Goal: Task Accomplishment & Management: Manage account settings

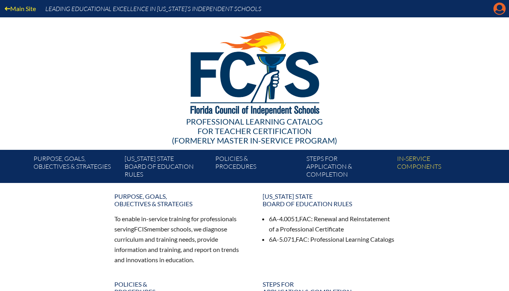
click at [495, 7] on icon at bounding box center [500, 9] width 12 height 12
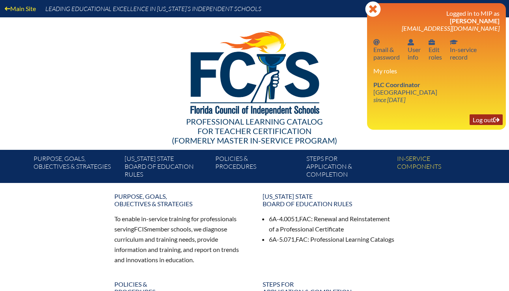
click at [479, 121] on link "Log out Log out" at bounding box center [486, 119] width 33 height 11
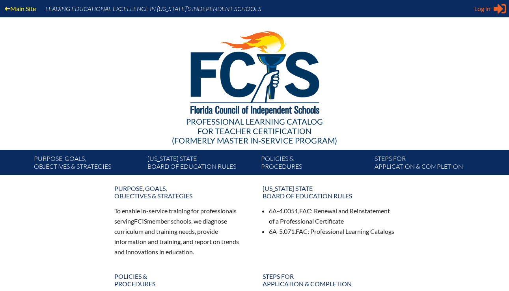
click at [487, 6] on span "Log in" at bounding box center [483, 8] width 16 height 9
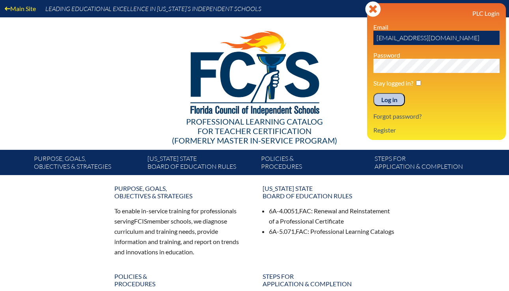
drag, startPoint x: 392, startPoint y: 39, endPoint x: 349, endPoint y: 38, distance: 43.4
click at [349, 38] on div "Main Site Leading Educational Excellence in Florida’s Independent Schools Profe…" at bounding box center [254, 87] width 509 height 175
type input "jsweet@lhprep.org"
click at [374, 93] on input "Log in" at bounding box center [390, 99] width 32 height 13
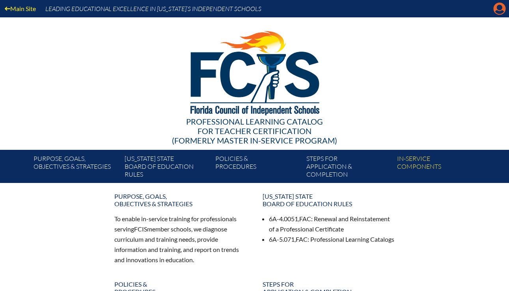
click at [499, 8] on icon "Manage account" at bounding box center [499, 8] width 13 height 13
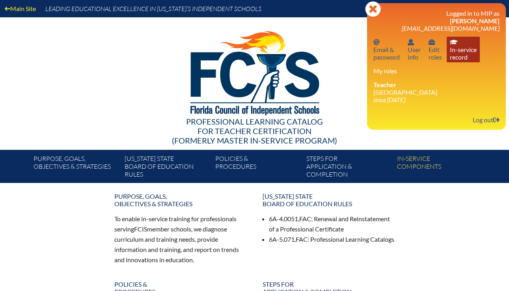
click at [454, 49] on link "In-service record In-service record" at bounding box center [463, 50] width 33 height 26
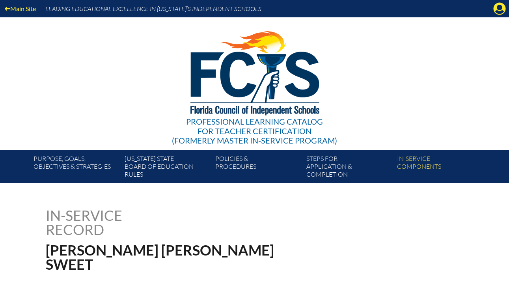
click at [497, 15] on div "Main Site Leading Educational Excellence in Florida’s Independent Schools" at bounding box center [254, 8] width 509 height 17
click at [497, 7] on icon "Manage account" at bounding box center [499, 8] width 13 height 13
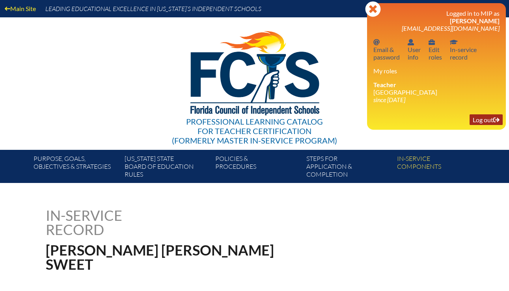
click at [476, 122] on link "Log out Log out" at bounding box center [486, 119] width 33 height 11
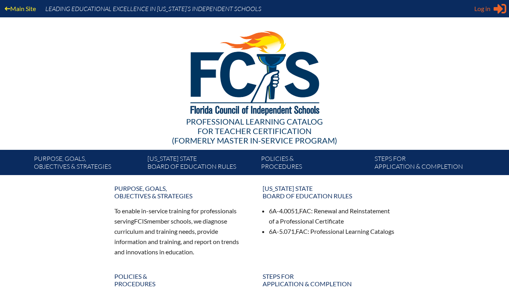
click at [481, 9] on span "Log in" at bounding box center [483, 8] width 16 height 9
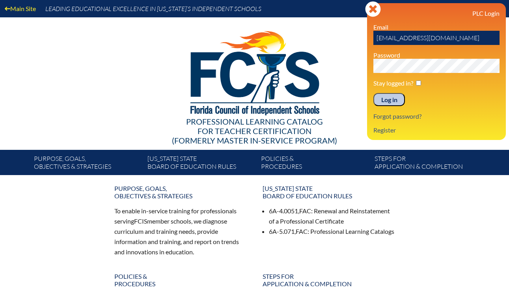
drag, startPoint x: 392, startPoint y: 38, endPoint x: 356, endPoint y: 38, distance: 35.9
click at [356, 38] on div "Main Site Leading Educational Excellence in Florida’s Independent Schools Profe…" at bounding box center [254, 87] width 509 height 175
type input "nfuhler@lhprep.org"
click at [374, 93] on input "Log in" at bounding box center [390, 99] width 32 height 13
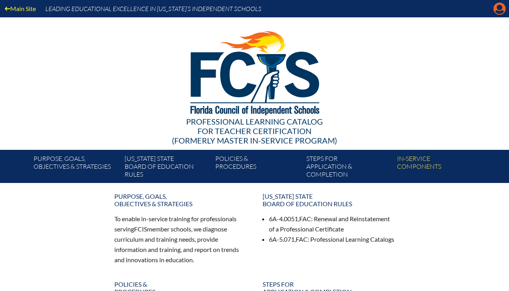
click at [498, 9] on icon "Manage account" at bounding box center [499, 8] width 13 height 13
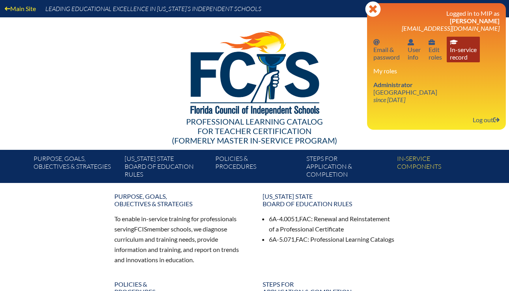
click at [463, 52] on link "In-service record In-service record" at bounding box center [463, 50] width 33 height 26
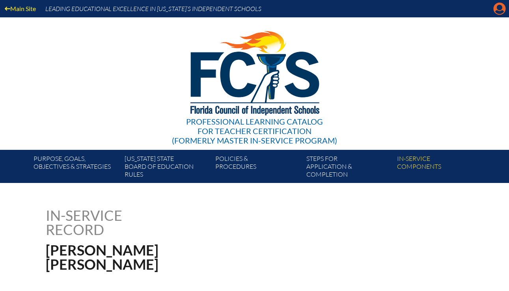
click at [497, 7] on icon at bounding box center [500, 9] width 12 height 12
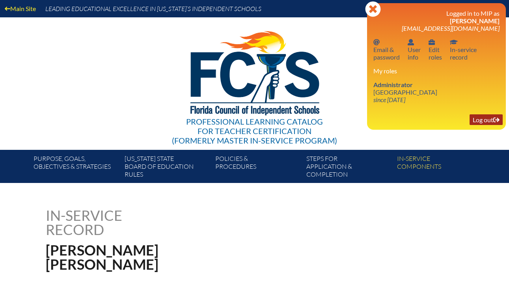
click at [484, 120] on link "Log out Log out" at bounding box center [486, 119] width 33 height 11
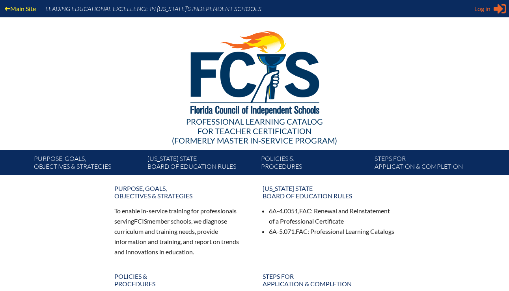
click at [482, 13] on span "Log in" at bounding box center [483, 8] width 16 height 9
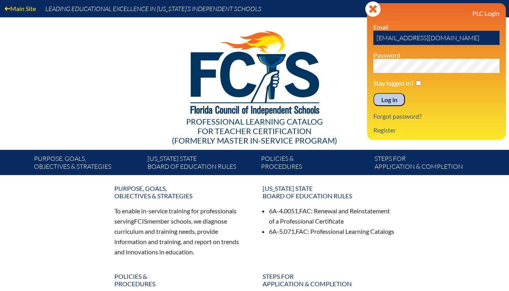
drag, startPoint x: 392, startPoint y: 39, endPoint x: 353, endPoint y: 39, distance: 39.1
click at [353, 39] on div "Main Site Leading Educational Excellence in [US_STATE]’s Independent Schools Pr…" at bounding box center [254, 87] width 509 height 175
type input "cbrewer@lhprep.org"
click at [374, 93] on input "Log in" at bounding box center [390, 99] width 32 height 13
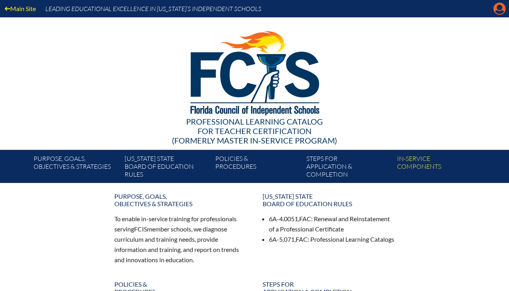
click at [503, 10] on icon "Manage account" at bounding box center [499, 8] width 13 height 13
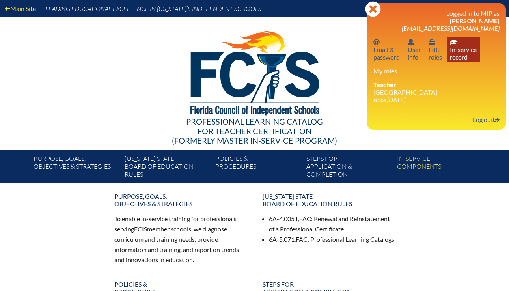
click at [471, 52] on link "In-service record In-service record" at bounding box center [463, 50] width 33 height 26
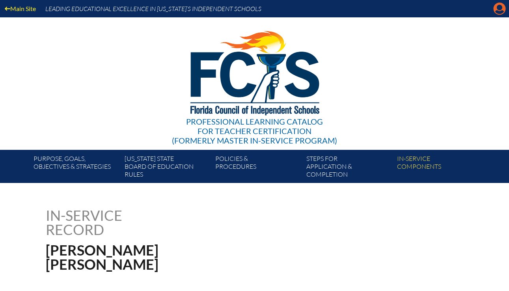
click at [493, 9] on icon "Manage account" at bounding box center [499, 8] width 13 height 13
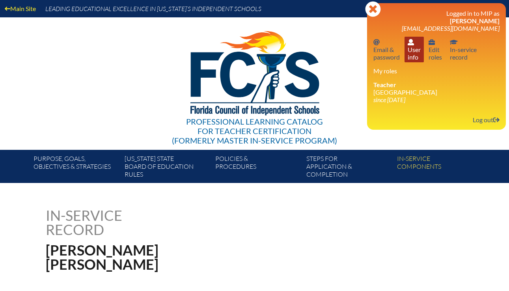
click at [420, 48] on link "User info User info" at bounding box center [414, 50] width 19 height 26
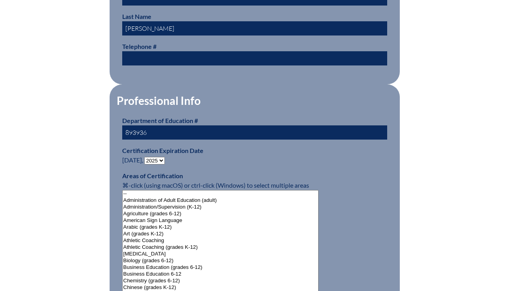
scroll to position [412, 0]
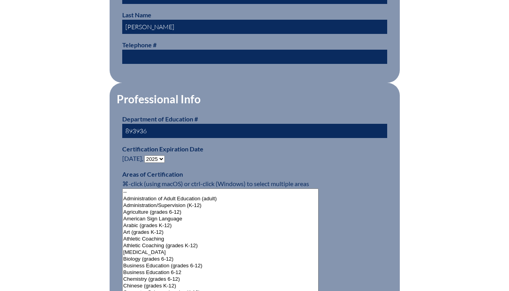
click at [162, 155] on select "- 2031 2030 2029 2028 2027 2026 2025 2024 2023 2022 2021 2020 2019 2018 2017 20…" at bounding box center [154, 158] width 21 height 7
select select "2030"
click at [146, 155] on select "- 2031 2030 2029 2028 2027 2026 2025 2024 2023 2022 2021 2020 2019 2018 2017 20…" at bounding box center [154, 158] width 21 height 7
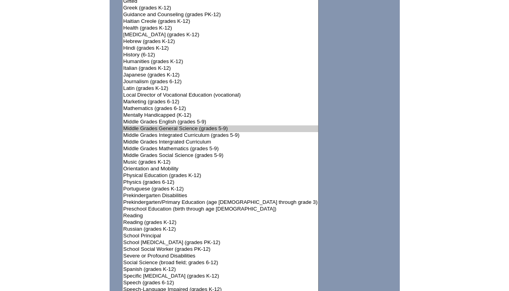
scroll to position [845, 0]
click at [238, 126] on option "Middle Grades General Science (grades 5-9)" at bounding box center [221, 128] width 196 height 7
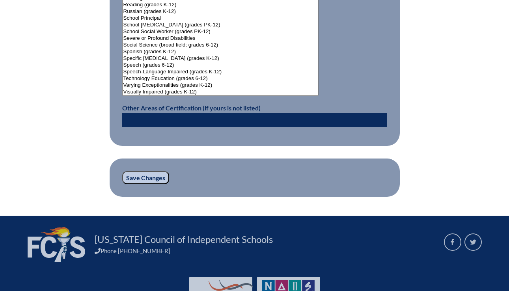
scroll to position [1099, 0]
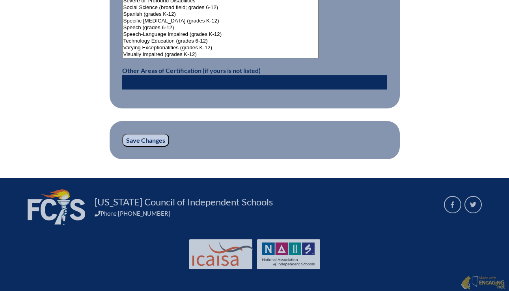
click at [150, 142] on input "Save Changes" at bounding box center [145, 140] width 47 height 13
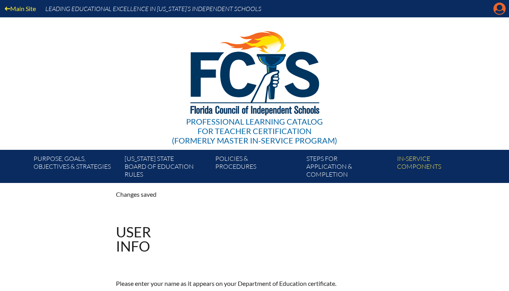
click at [497, 9] on icon at bounding box center [500, 9] width 12 height 12
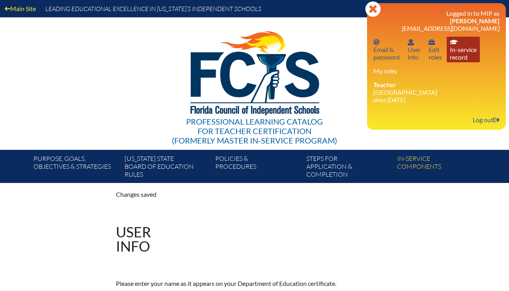
click at [467, 50] on link "In-service record In-service record" at bounding box center [463, 50] width 33 height 26
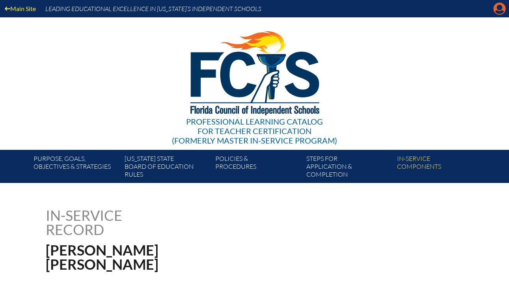
click at [498, 14] on icon at bounding box center [500, 9] width 12 height 12
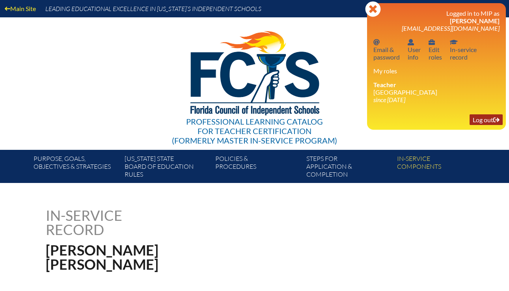
click at [481, 121] on link "Log out Log out" at bounding box center [486, 119] width 33 height 11
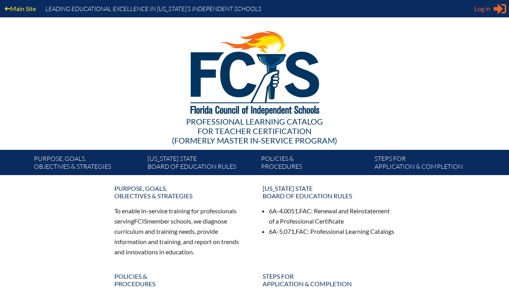
click at [482, 8] on span "Log in" at bounding box center [483, 8] width 16 height 9
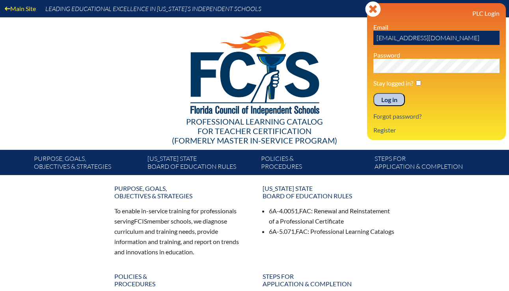
drag, startPoint x: 392, startPoint y: 38, endPoint x: 350, endPoint y: 38, distance: 41.8
click at [350, 38] on div "Main Site Leading Educational Excellence in [US_STATE]’s Independent Schools Pr…" at bounding box center [254, 87] width 509 height 175
type input "[EMAIL_ADDRESS][DOMAIN_NAME]"
click at [374, 93] on input "Log in" at bounding box center [390, 99] width 32 height 13
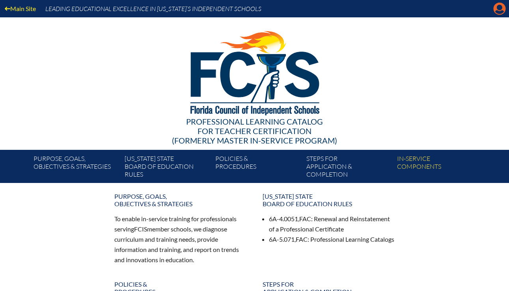
click at [498, 12] on icon "Manage account" at bounding box center [499, 8] width 13 height 13
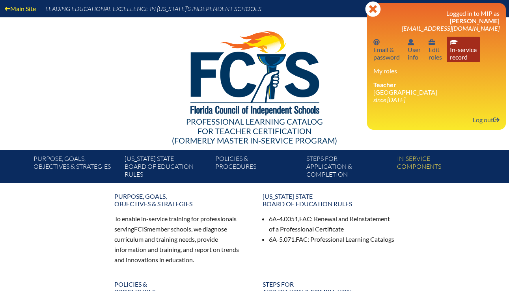
click at [456, 55] on link "In-service record In-service record" at bounding box center [463, 50] width 33 height 26
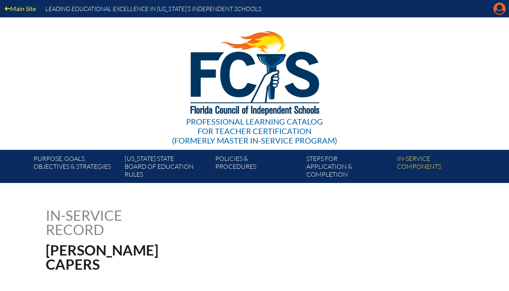
click at [499, 10] on icon at bounding box center [500, 9] width 12 height 12
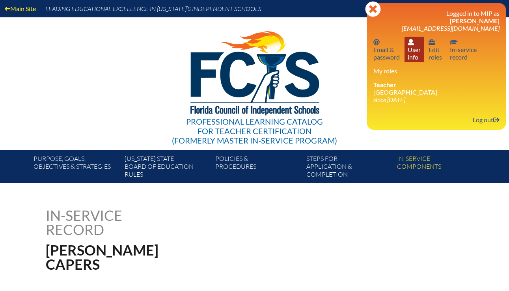
click at [414, 49] on link "User info User info" at bounding box center [414, 50] width 19 height 26
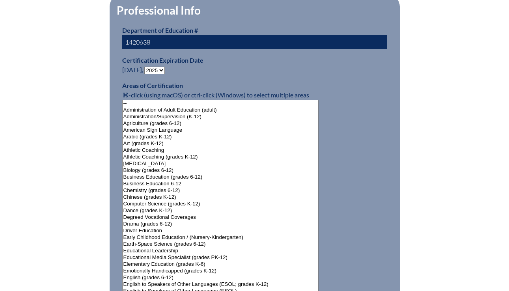
scroll to position [504, 0]
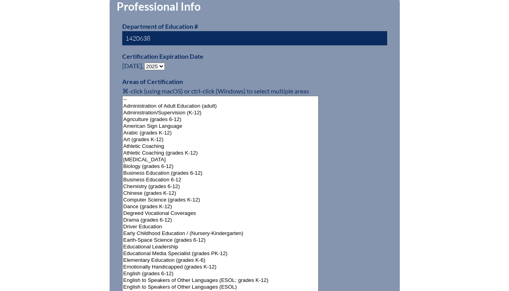
click at [164, 63] on select "- 2031 2030 2029 2028 2027 2026 2025 2024 2023 2022 2021 2020 2019 2018 2017 20…" at bounding box center [154, 66] width 21 height 7
select select "2030"
click at [146, 63] on select "- 2031 2030 2029 2028 2027 2026 2025 2024 2023 2022 2021 2020 2019 2018 2017 20…" at bounding box center [154, 66] width 21 height 7
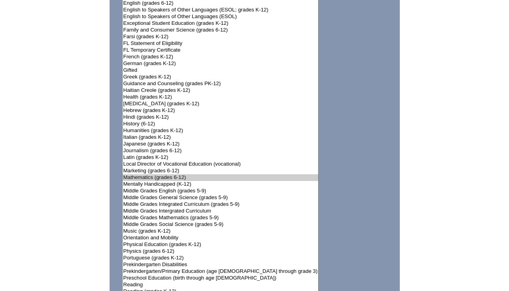
scroll to position [786, 0]
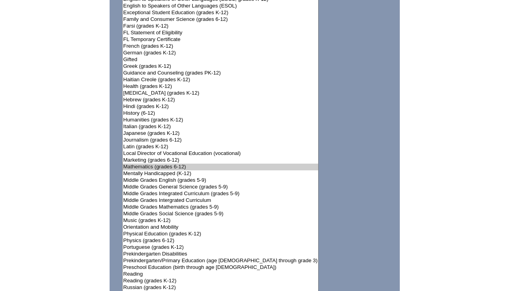
click at [200, 165] on option "Mathematics (grades 6-12)" at bounding box center [221, 167] width 196 height 7
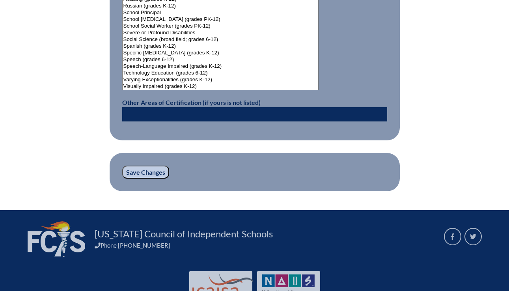
scroll to position [1098, 0]
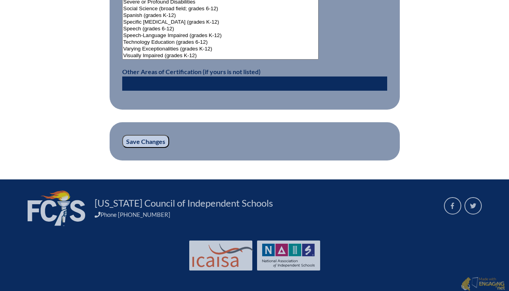
click at [155, 137] on input "Save Changes" at bounding box center [145, 141] width 47 height 13
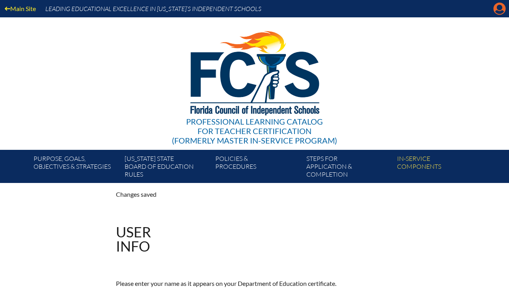
click at [502, 12] on icon "Manage account" at bounding box center [499, 8] width 13 height 13
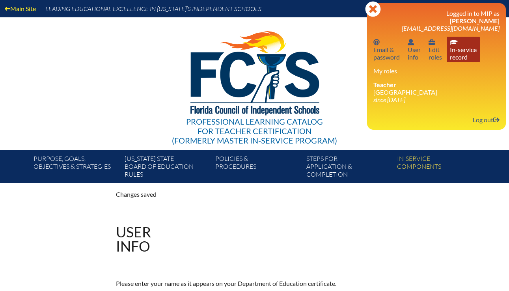
click at [466, 49] on link "In-service record In-service record" at bounding box center [463, 50] width 33 height 26
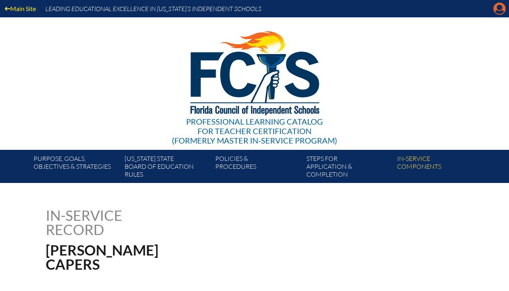
click at [496, 7] on icon at bounding box center [500, 9] width 12 height 12
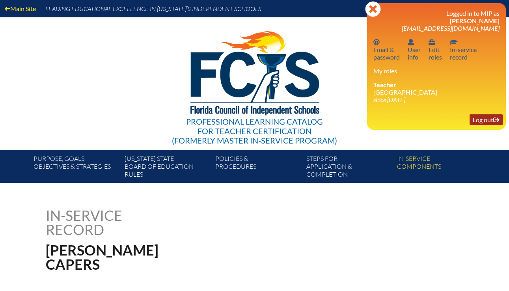
click at [482, 122] on link "Log out Log out" at bounding box center [486, 119] width 33 height 11
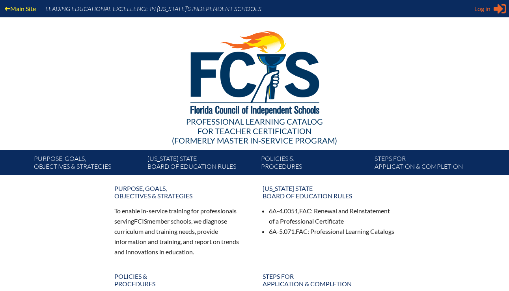
click at [480, 11] on span "Log in" at bounding box center [483, 8] width 16 height 9
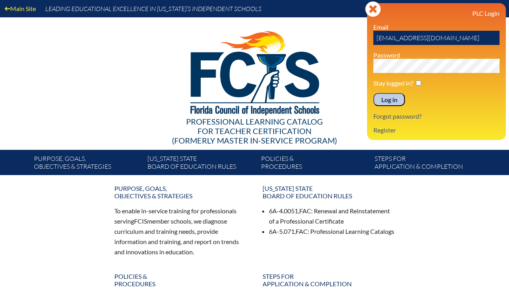
drag, startPoint x: 391, startPoint y: 39, endPoint x: 372, endPoint y: 39, distance: 19.3
click at [372, 39] on div "Log in Close Sign in or register PLC Login Email [EMAIL_ADDRESS][DOMAIN_NAME] P…" at bounding box center [436, 71] width 139 height 137
type input "jgower@lhprep.org"
click at [374, 93] on input "Log in" at bounding box center [390, 99] width 32 height 13
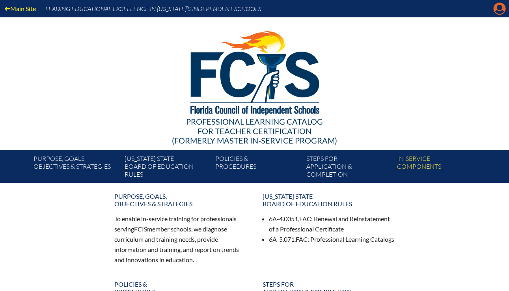
click at [500, 8] on icon "Manage account" at bounding box center [499, 8] width 13 height 13
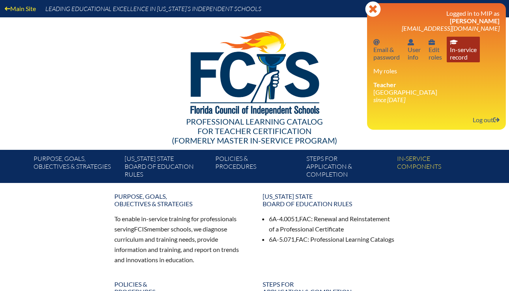
click at [454, 55] on link "In-service record In-service record" at bounding box center [463, 50] width 33 height 26
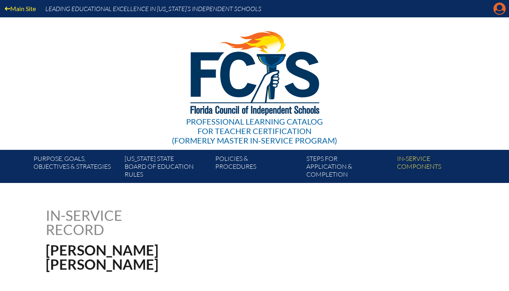
click at [498, 7] on icon "Manage account" at bounding box center [499, 8] width 13 height 13
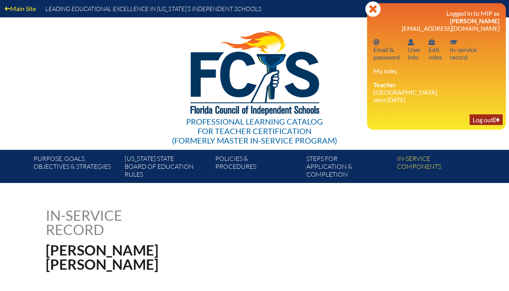
click at [480, 122] on link "Log out Log out" at bounding box center [486, 119] width 33 height 11
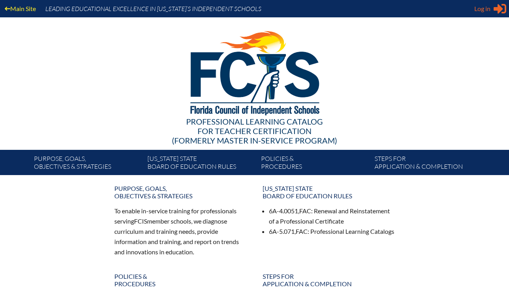
click at [485, 7] on span "Log in" at bounding box center [483, 8] width 16 height 9
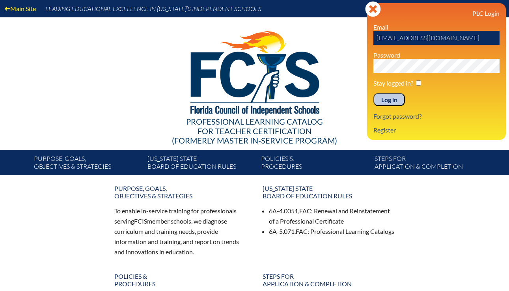
drag, startPoint x: 391, startPoint y: 39, endPoint x: 361, endPoint y: 45, distance: 30.8
click at [361, 45] on div "Main Site Leading Educational Excellence in [US_STATE]’s Independent Schools Pr…" at bounding box center [254, 87] width 509 height 175
click at [388, 39] on input "[EMAIL_ADDRESS][DOMAIN_NAME]" at bounding box center [437, 38] width 126 height 14
drag, startPoint x: 392, startPoint y: 39, endPoint x: 357, endPoint y: 39, distance: 35.9
click at [357, 39] on div "Main Site Leading Educational Excellence in [US_STATE]’s Independent Schools Pr…" at bounding box center [254, 87] width 509 height 175
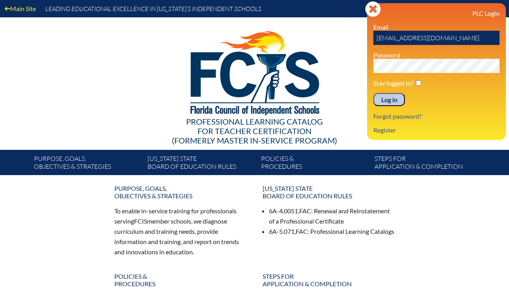
type input "[EMAIL_ADDRESS][DOMAIN_NAME]"
click at [374, 93] on input "Log in" at bounding box center [390, 99] width 32 height 13
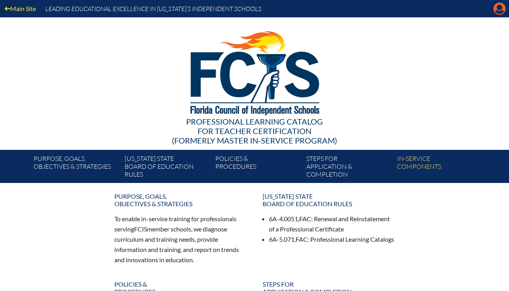
click at [499, 11] on icon "Manage account" at bounding box center [499, 8] width 13 height 13
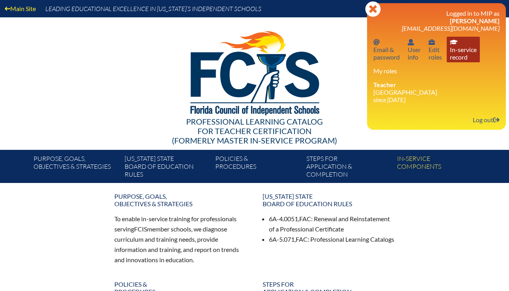
click at [467, 47] on link "In-service record In-service record" at bounding box center [463, 50] width 33 height 26
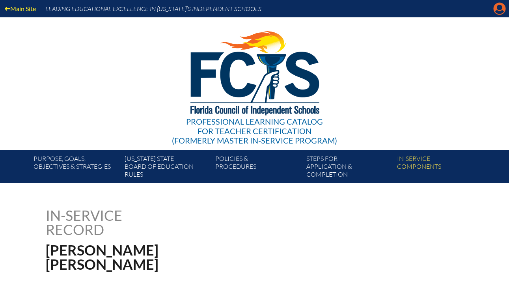
click at [495, 13] on icon "Manage account" at bounding box center [499, 8] width 13 height 13
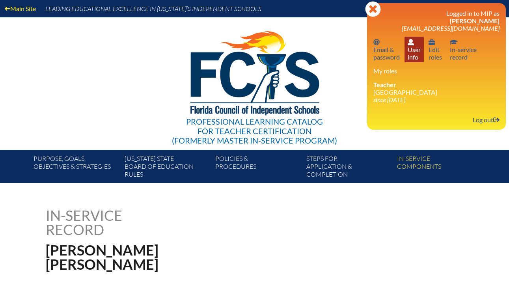
click at [411, 43] on icon "User info" at bounding box center [411, 42] width 6 height 6
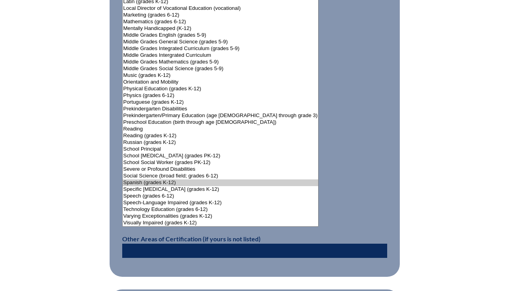
scroll to position [936, 0]
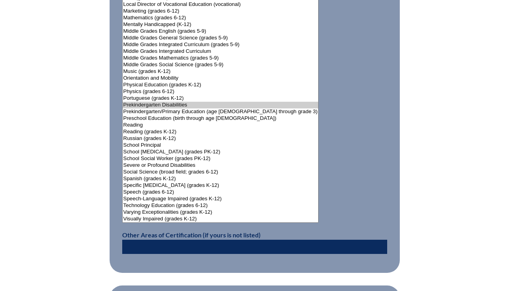
scroll to position [968, 0]
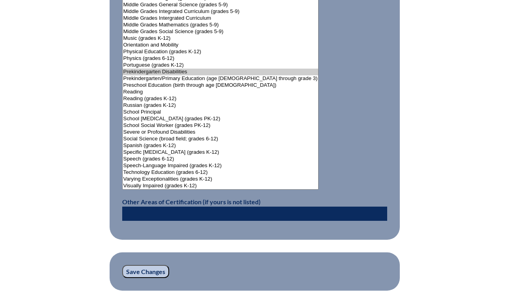
select select"]"] "15173"
click at [193, 144] on option "Spanish (grades K-12)" at bounding box center [221, 145] width 196 height 7
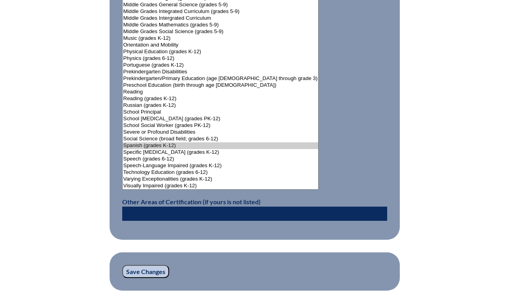
click at [161, 267] on input "Save Changes" at bounding box center [145, 271] width 47 height 13
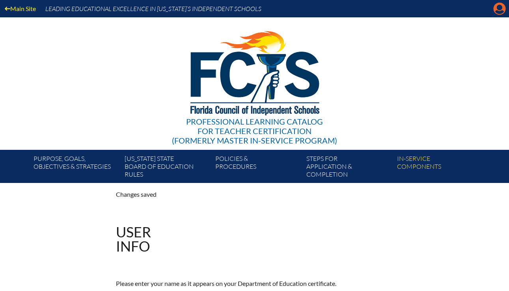
click at [495, 13] on icon at bounding box center [500, 9] width 12 height 12
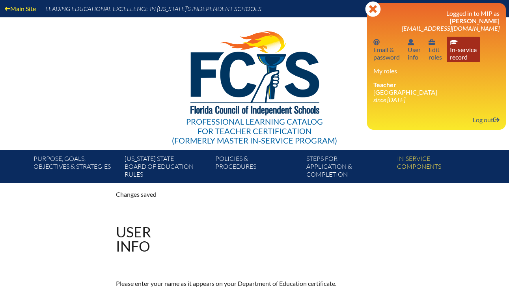
click at [460, 50] on link "In-service record In-service record" at bounding box center [463, 50] width 33 height 26
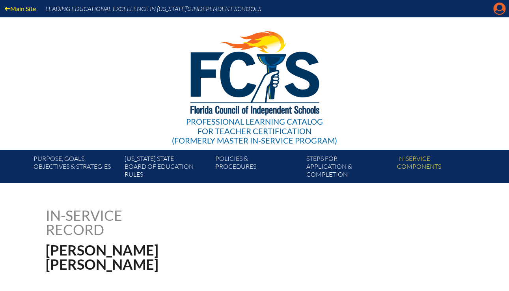
click at [501, 6] on icon "Manage account" at bounding box center [499, 8] width 13 height 13
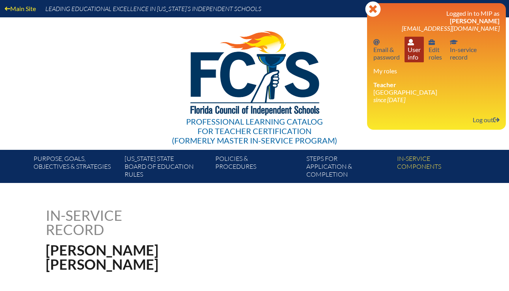
click at [405, 45] on link "User info User info" at bounding box center [414, 50] width 19 height 26
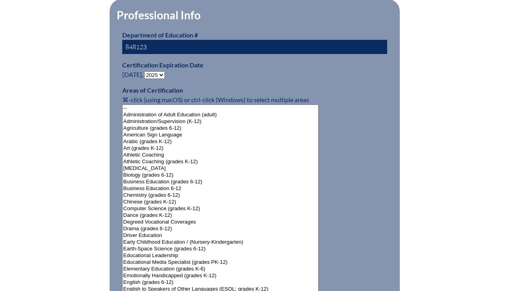
scroll to position [499, 0]
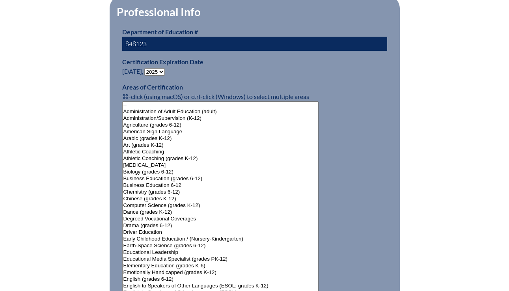
click at [162, 70] on select "- 2031 2030 2029 2028 2027 2026 2025 2024 2023 2022 2021 2020 2019 2018 2017 20…" at bounding box center [154, 71] width 21 height 7
select select "2030"
click at [146, 68] on select "- 2031 2030 2029 2028 2027 2026 2025 2024 2023 2022 2021 2020 2019 2018 2017 20…" at bounding box center [154, 71] width 21 height 7
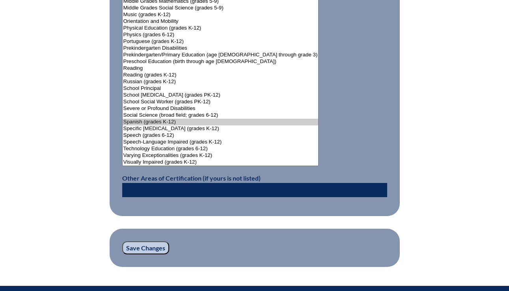
scroll to position [1020, 0]
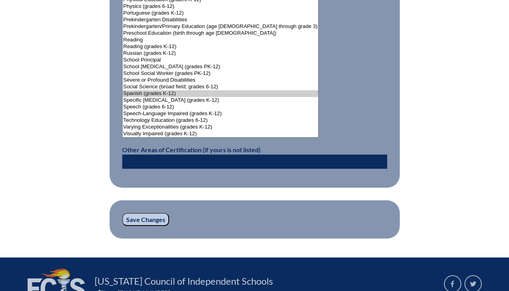
click at [162, 217] on input "Save Changes" at bounding box center [145, 219] width 47 height 13
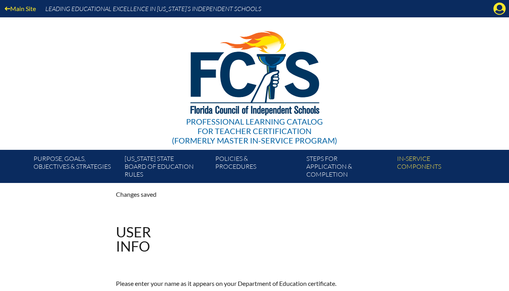
click at [493, 7] on div "Main Site Leading Educational Excellence in [US_STATE]’s Independent Schools" at bounding box center [254, 8] width 509 height 17
click at [498, 8] on icon "Manage account" at bounding box center [499, 8] width 13 height 13
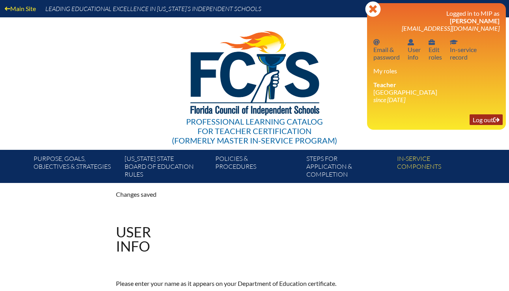
click at [487, 121] on link "Log out Log out" at bounding box center [486, 119] width 33 height 11
